Goal: Task Accomplishment & Management: Manage account settings

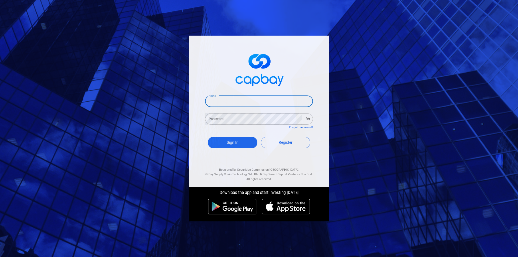
click at [246, 100] on input "Email" at bounding box center [259, 101] width 108 height 11
click at [224, 101] on input "Email" at bounding box center [259, 101] width 108 height 11
type input "[EMAIL_ADDRESS][DOMAIN_NAME]"
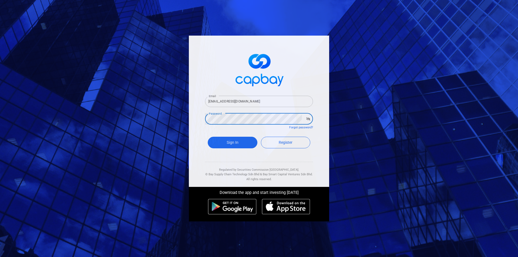
click at [208, 137] on button "Sign In" at bounding box center [233, 143] width 50 height 12
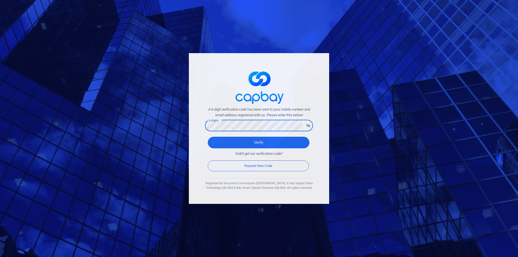
click at [208, 137] on button "Verify" at bounding box center [259, 143] width 102 height 12
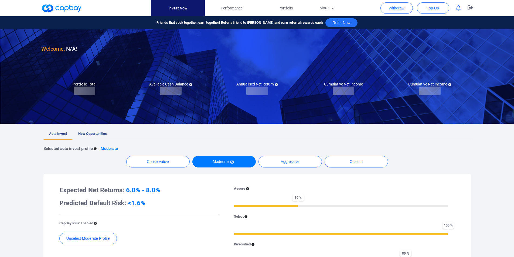
checkbox input "true"
